Goal: Navigation & Orientation: Find specific page/section

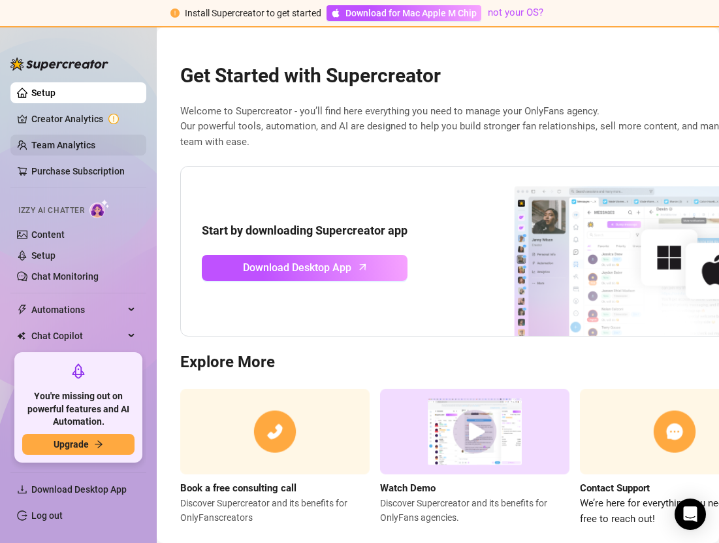
click at [73, 142] on link "Team Analytics" at bounding box center [63, 145] width 64 height 10
click at [89, 147] on link "Team Analytics" at bounding box center [63, 145] width 64 height 10
